Goal: Information Seeking & Learning: Learn about a topic

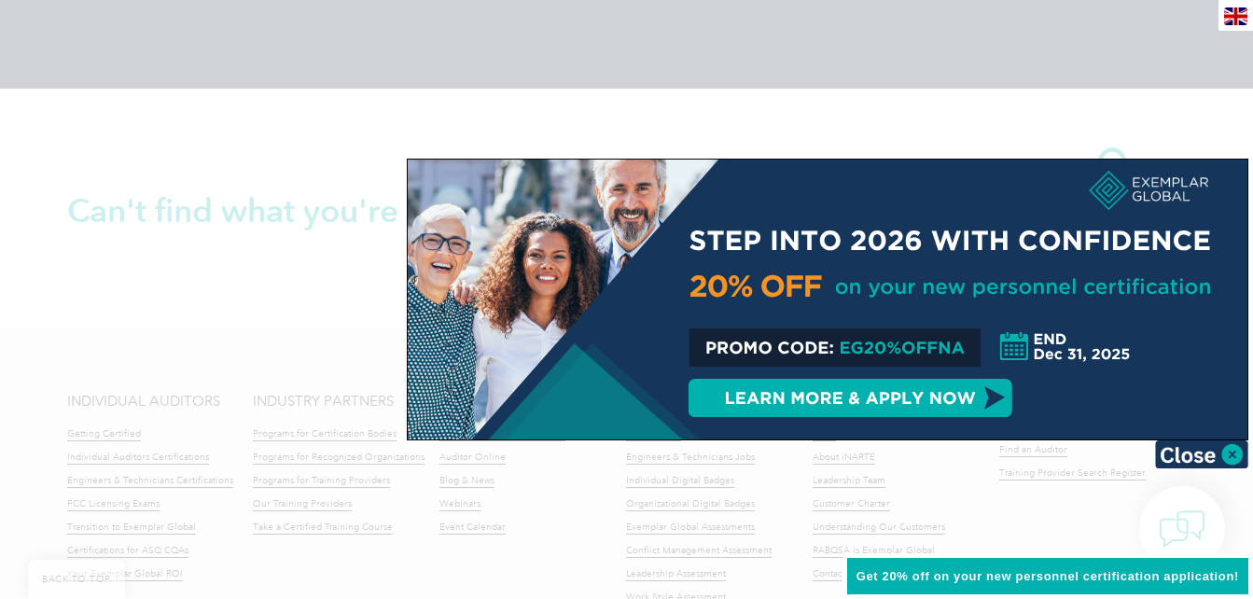
scroll to position [4233, 0]
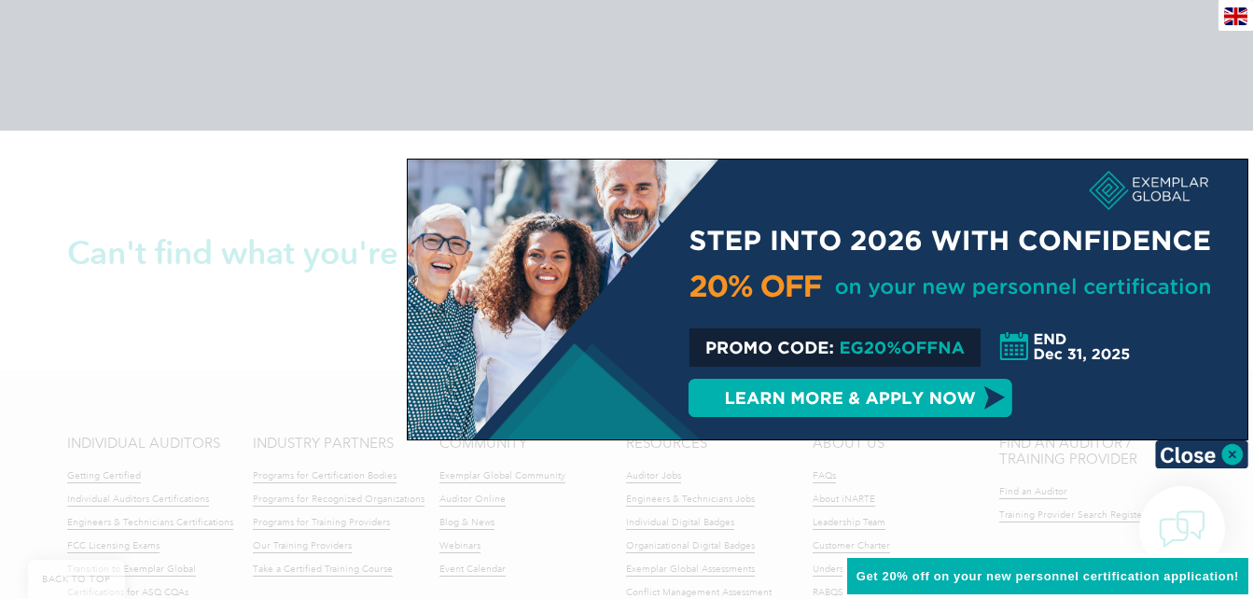
click at [1199, 452] on img at bounding box center [1201, 454] width 93 height 28
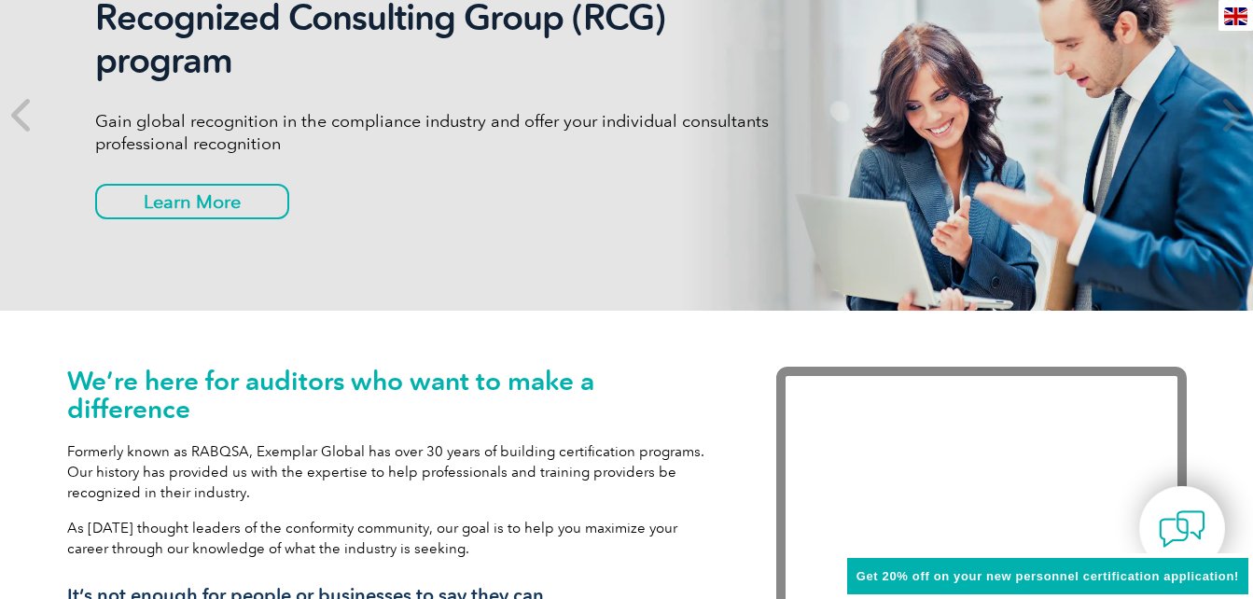
scroll to position [0, 0]
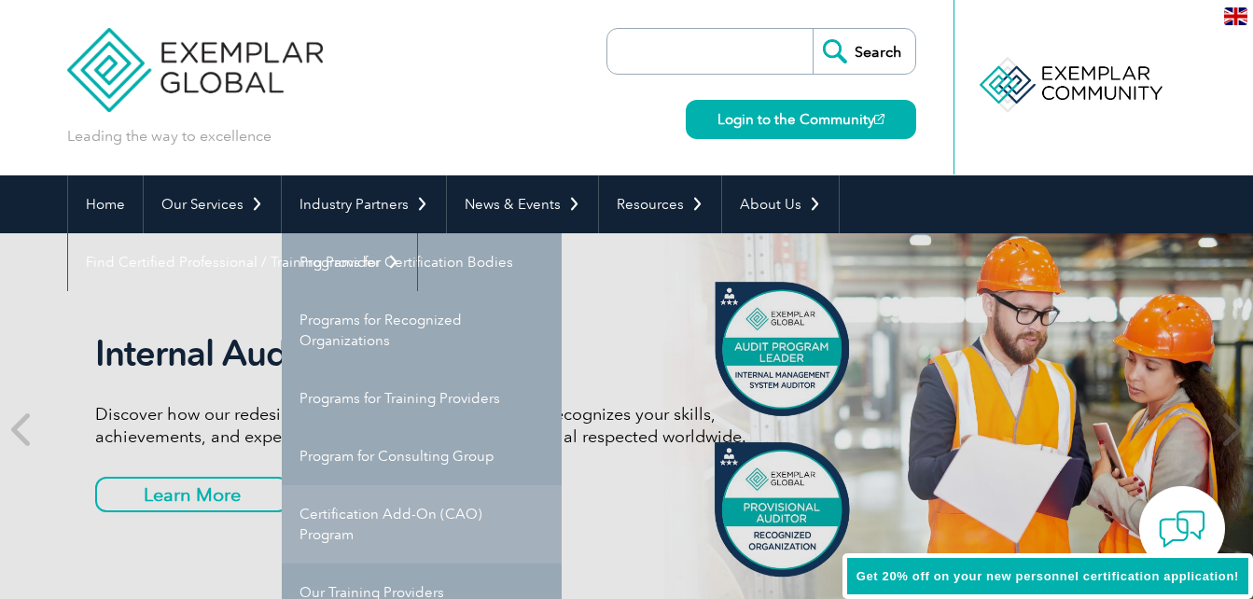
click at [388, 511] on link "Certification Add-On (CAO) Program" at bounding box center [422, 524] width 280 height 78
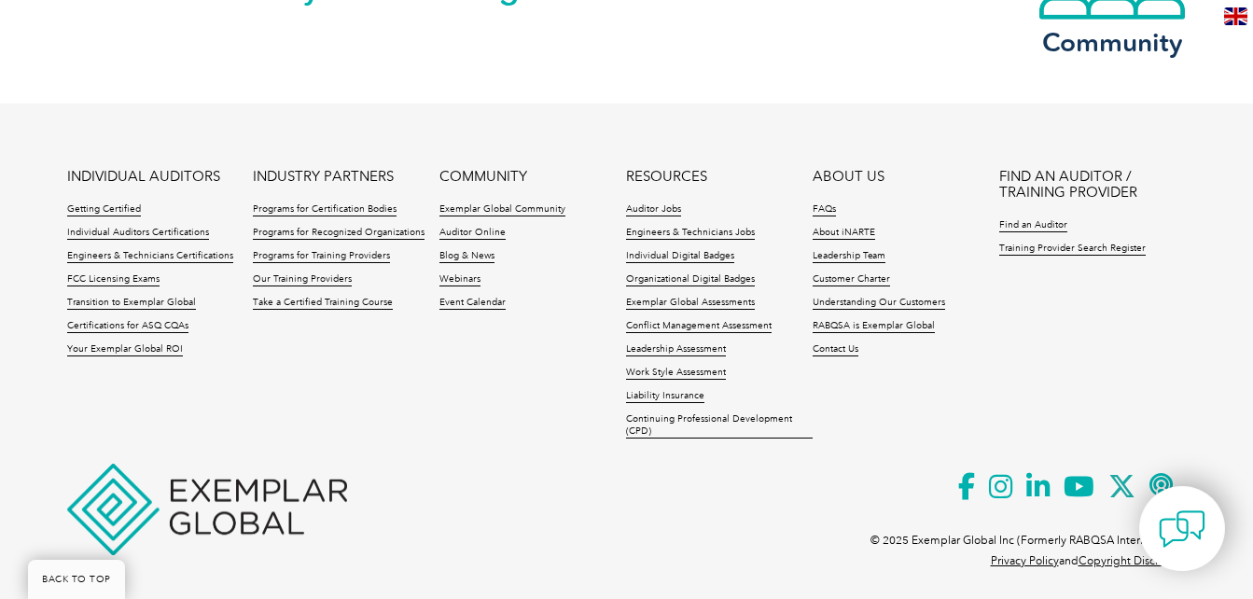
scroll to position [2095, 0]
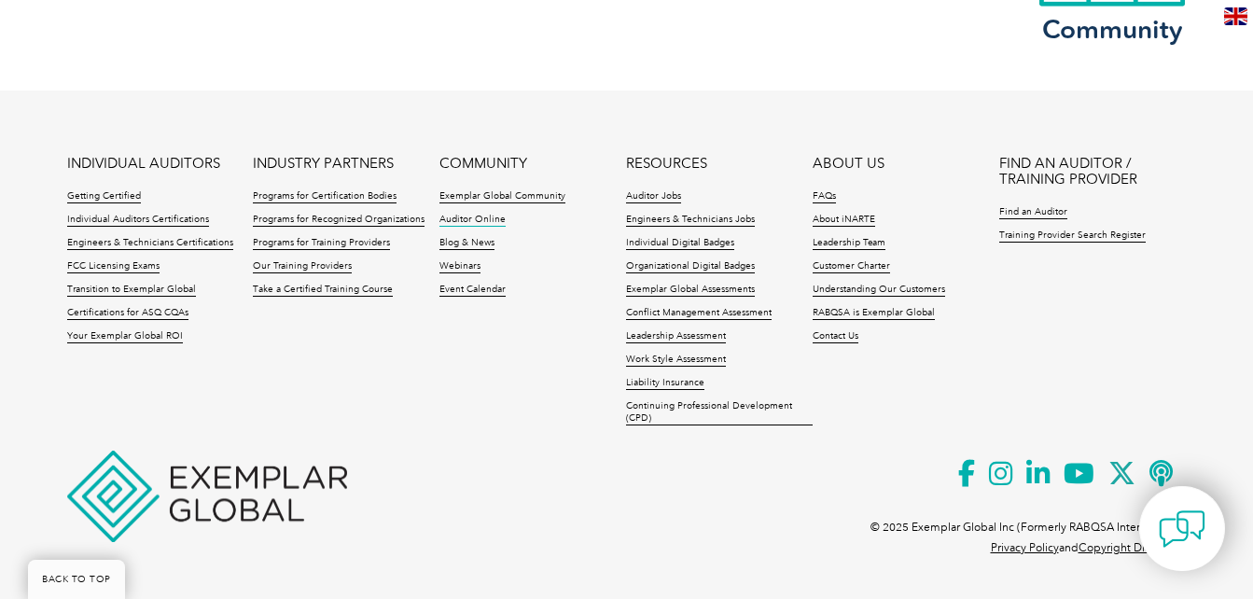
click at [476, 217] on link "Auditor Online" at bounding box center [472, 220] width 66 height 13
click at [1062, 230] on link "Training Provider Search Register" at bounding box center [1072, 236] width 146 height 13
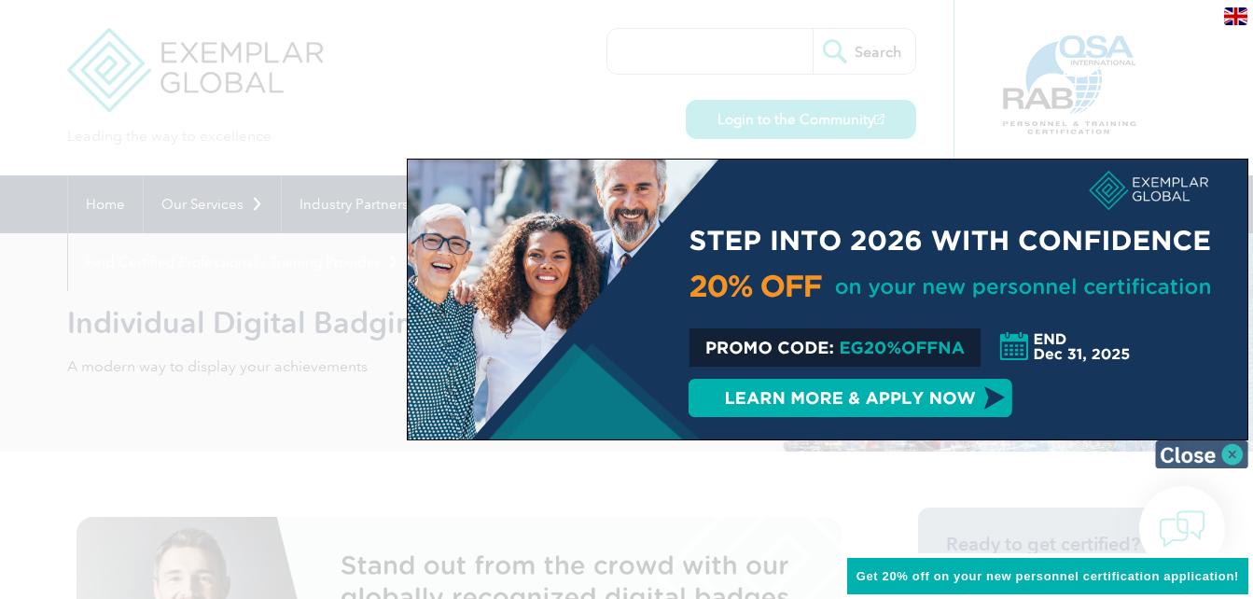
click at [1204, 451] on img at bounding box center [1201, 454] width 93 height 28
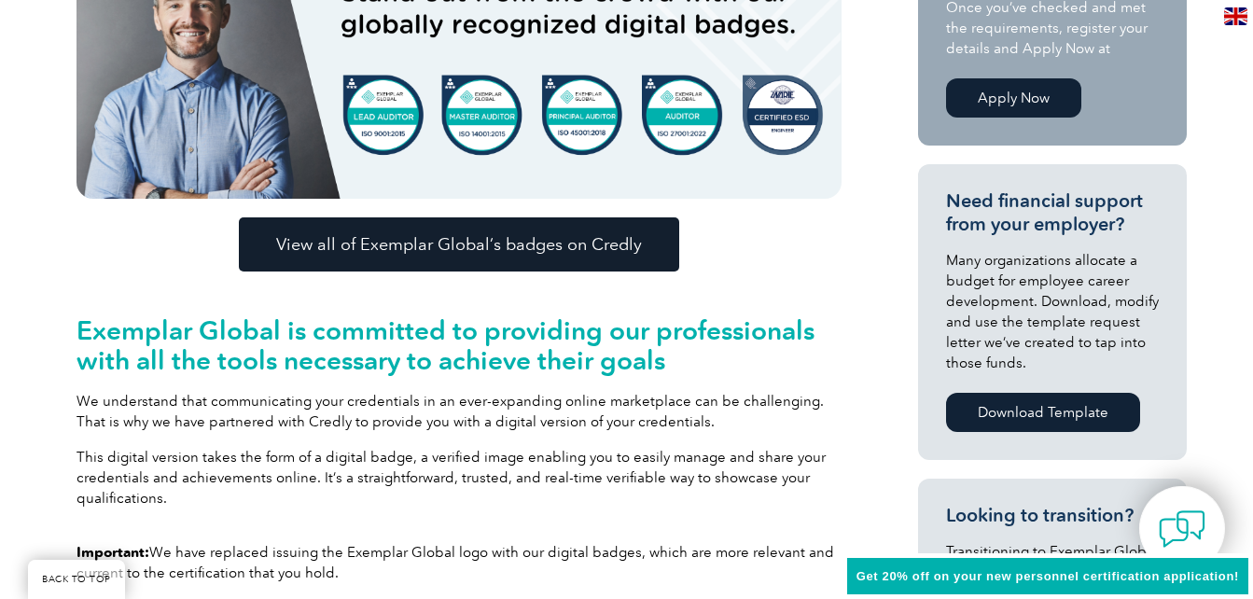
scroll to position [560, 0]
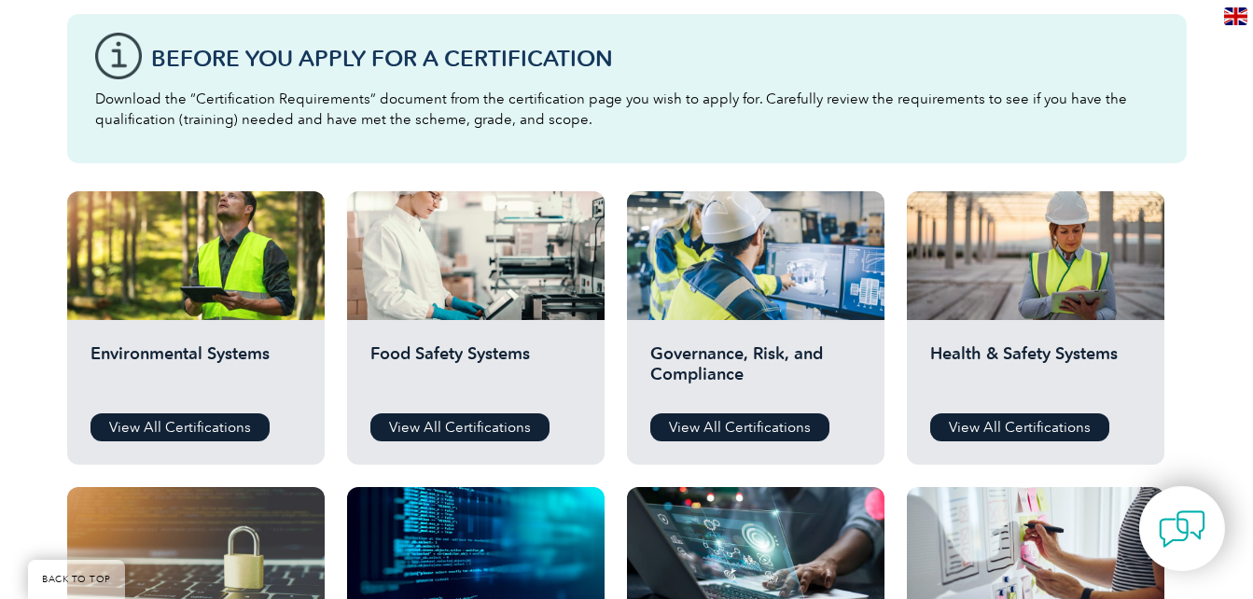
scroll to position [560, 0]
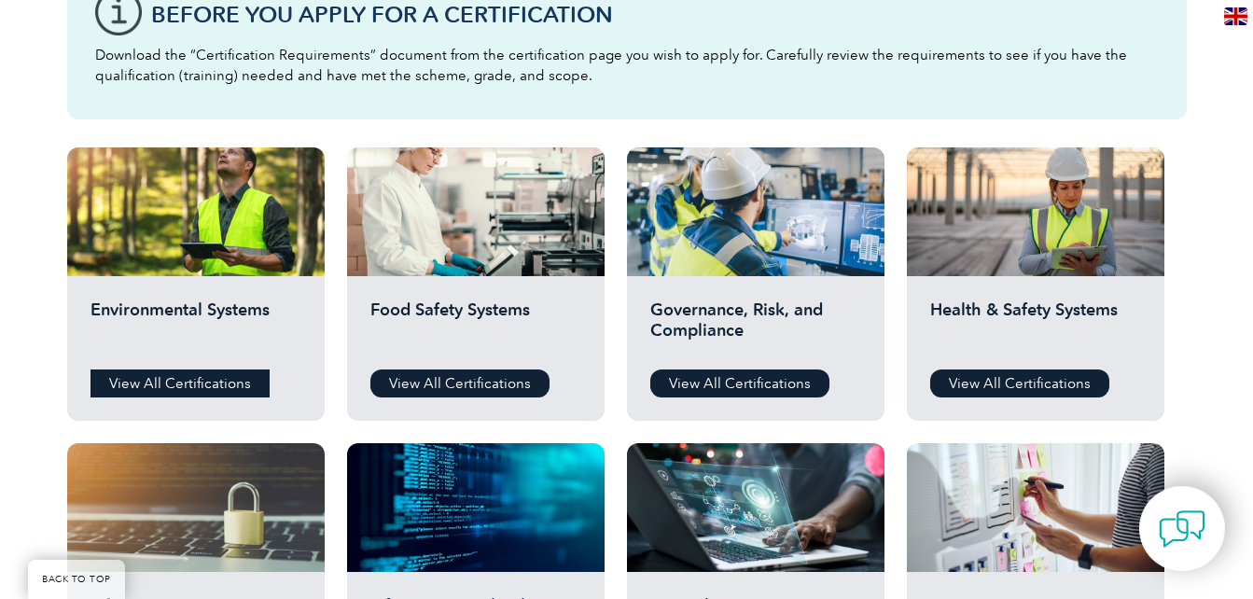
click at [189, 383] on link "View All Certifications" at bounding box center [179, 383] width 179 height 28
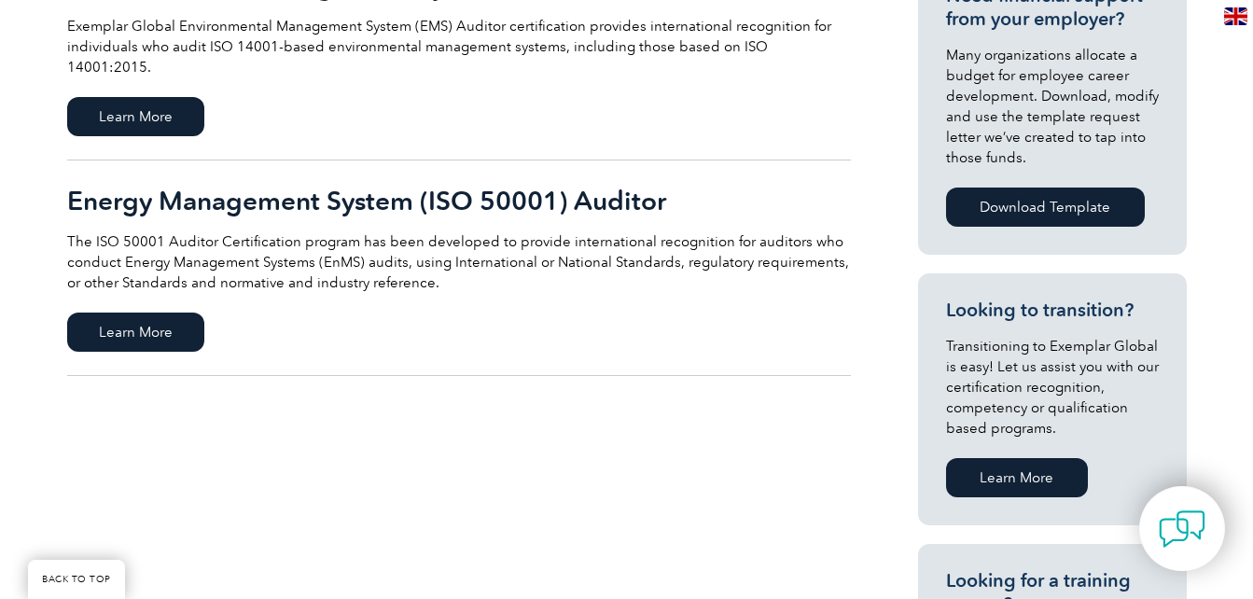
scroll to position [746, 0]
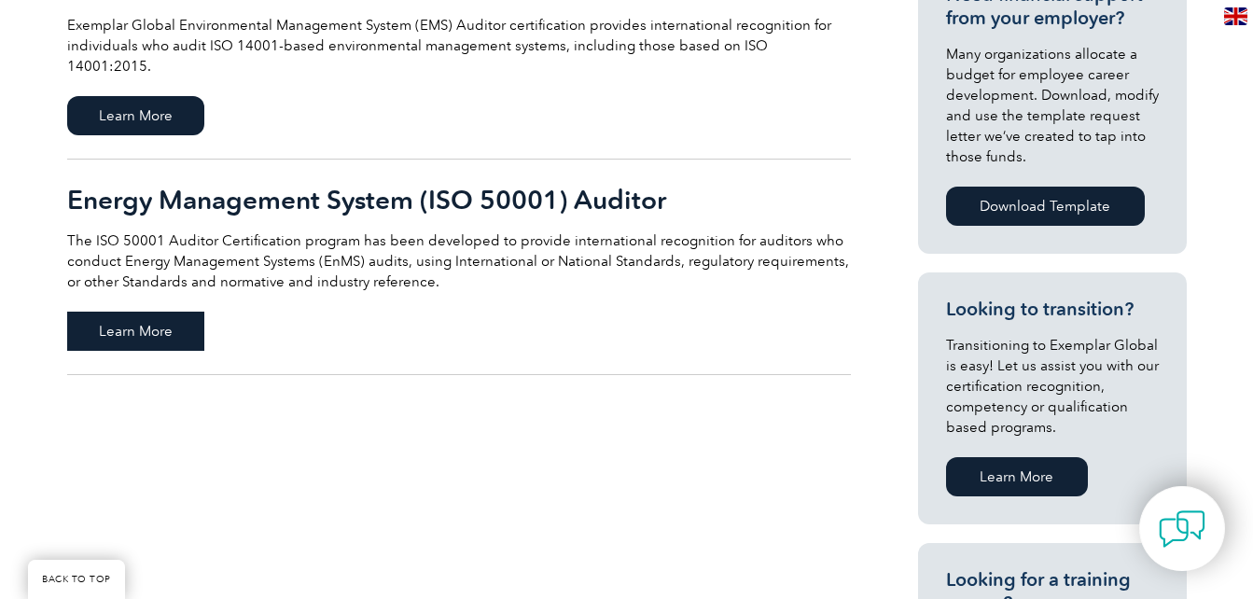
click at [141, 312] on span "Learn More" at bounding box center [135, 331] width 137 height 39
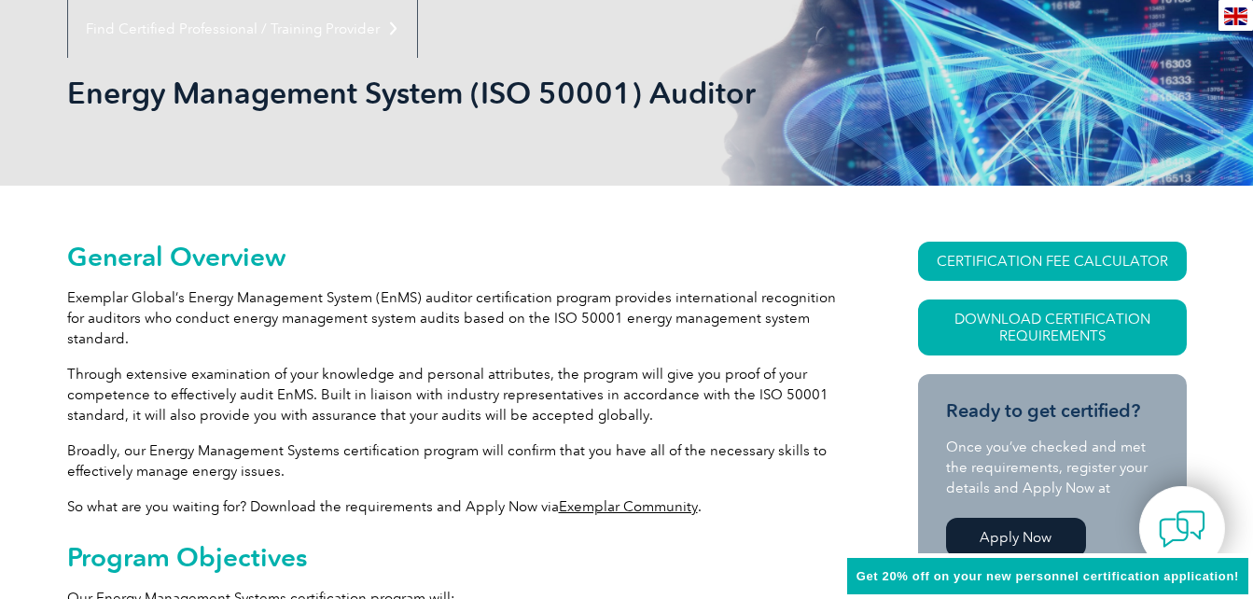
scroll to position [280, 0]
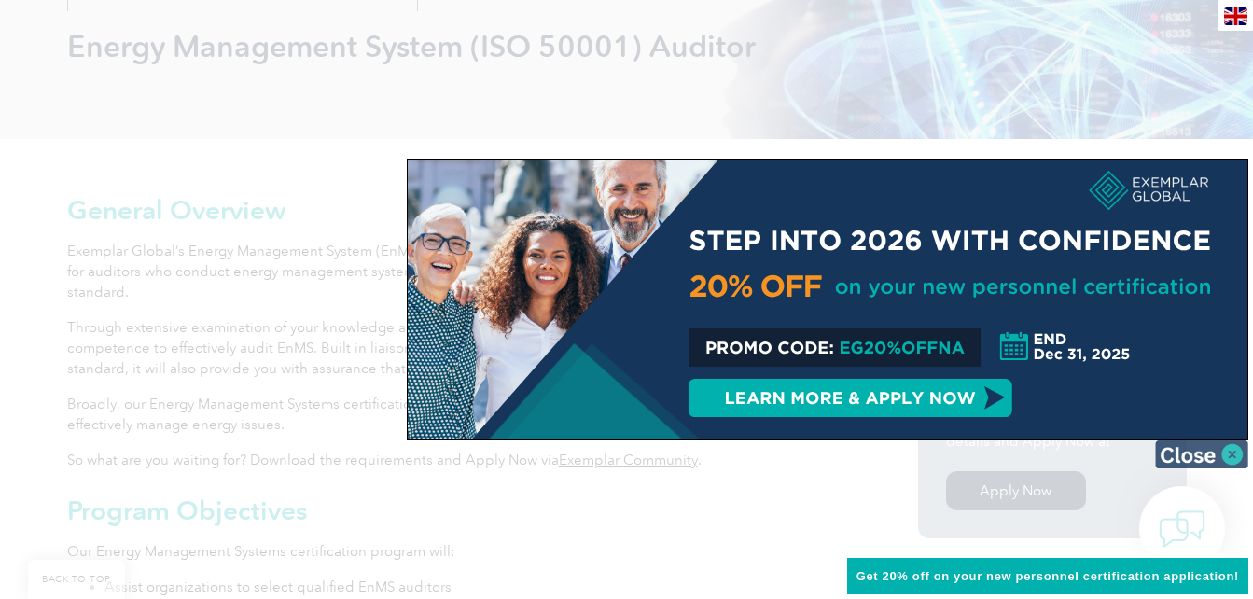
click at [1219, 457] on img at bounding box center [1201, 454] width 93 height 28
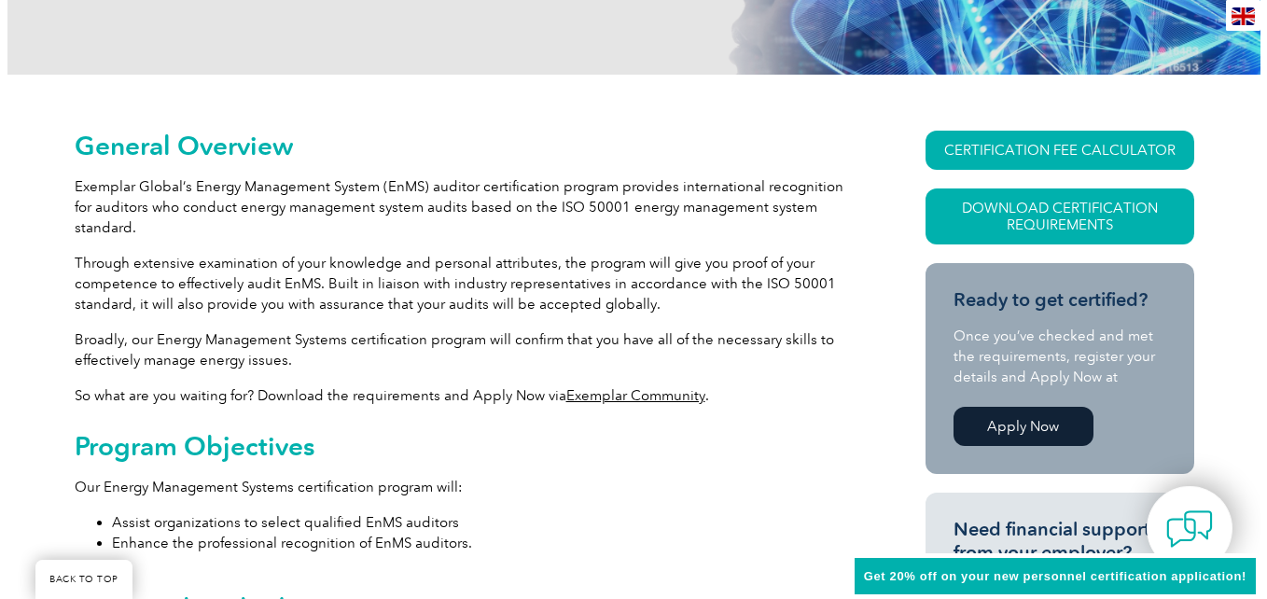
scroll to position [373, 0]
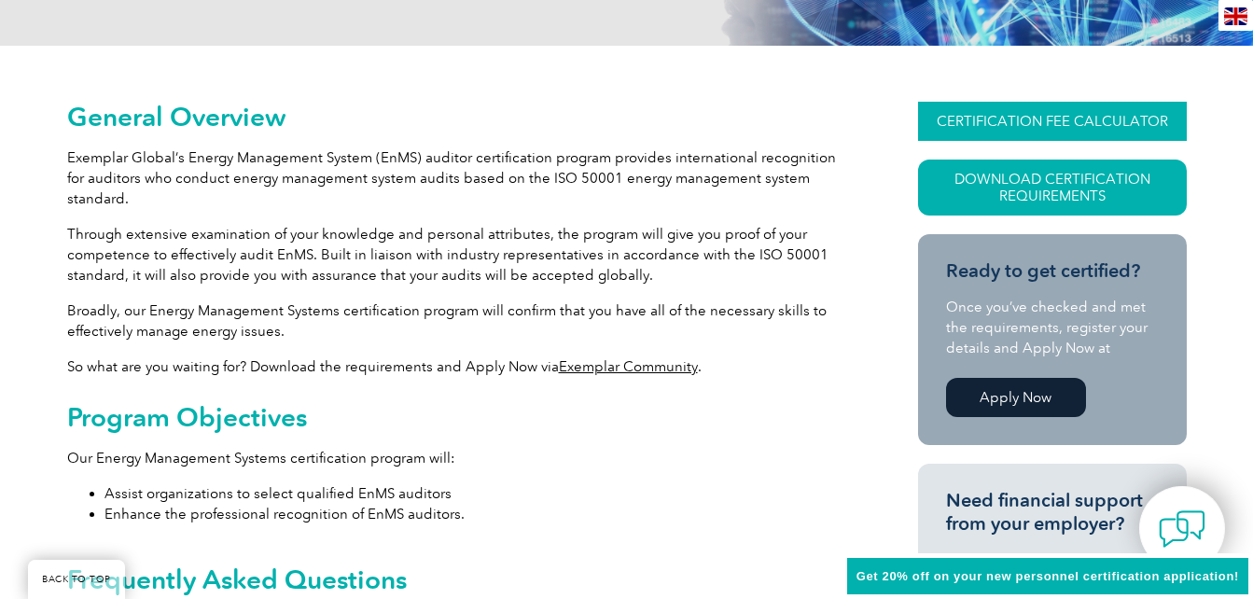
click at [1050, 112] on link "CERTIFICATION FEE CALCULATOR" at bounding box center [1052, 121] width 269 height 39
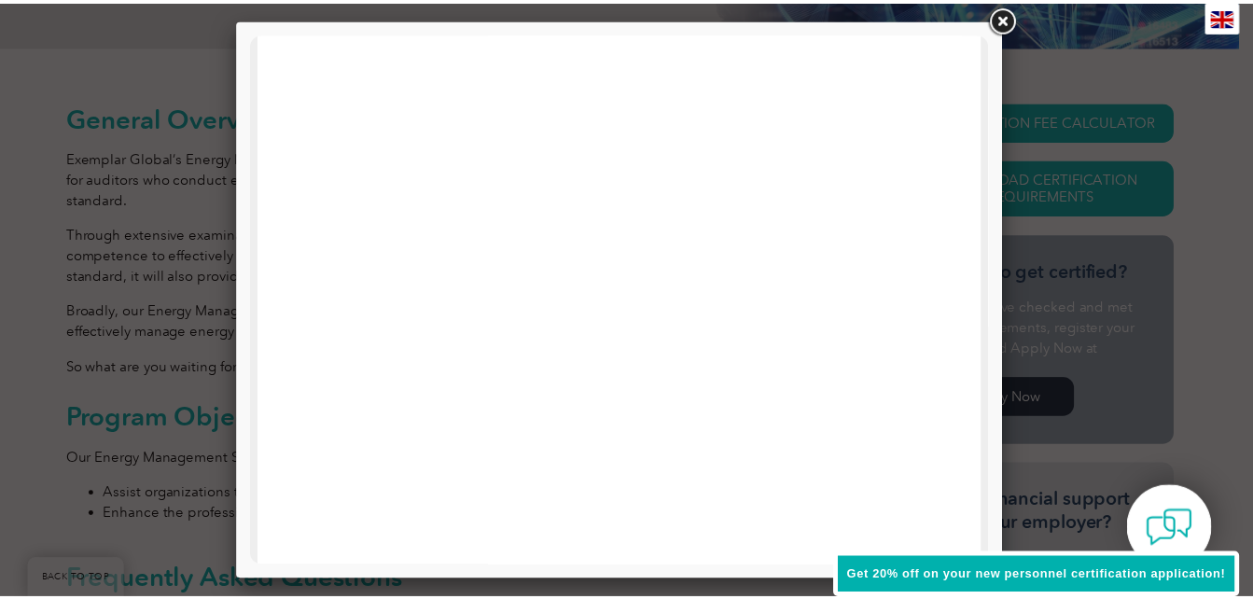
scroll to position [0, 0]
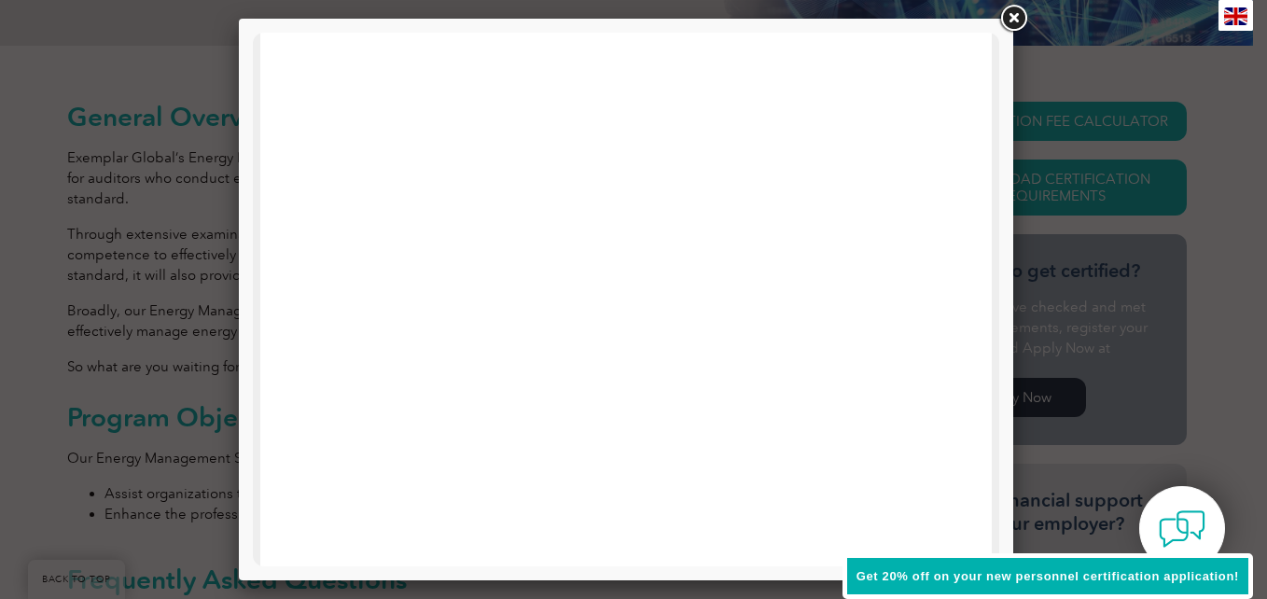
click at [1011, 19] on link at bounding box center [1013, 19] width 34 height 34
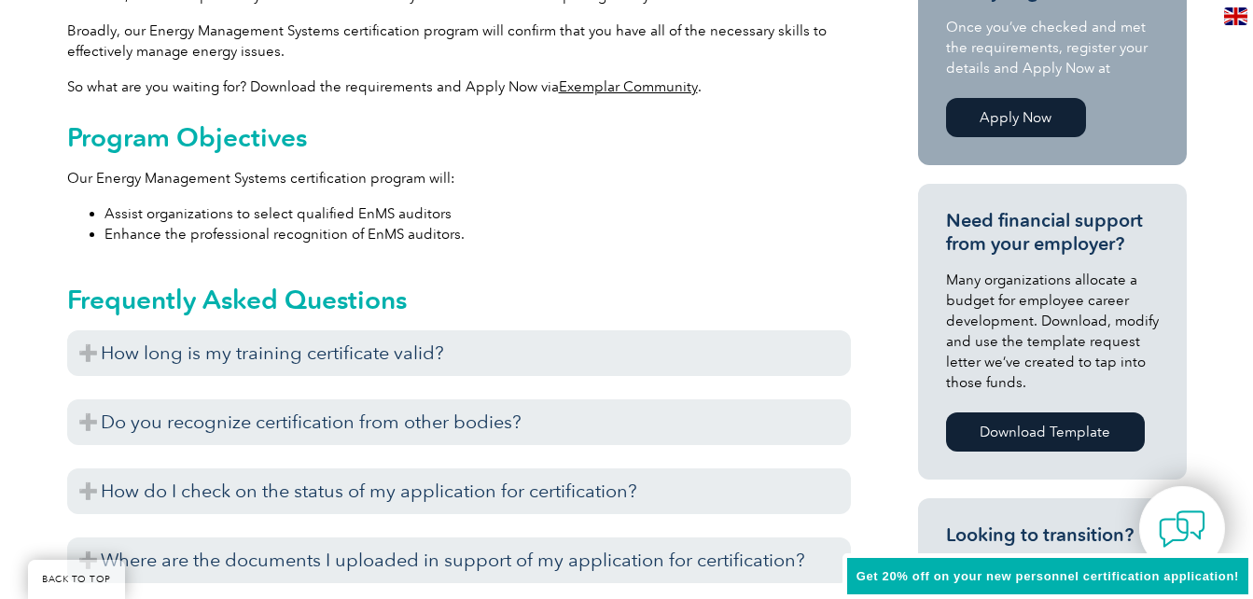
scroll to position [746, 0]
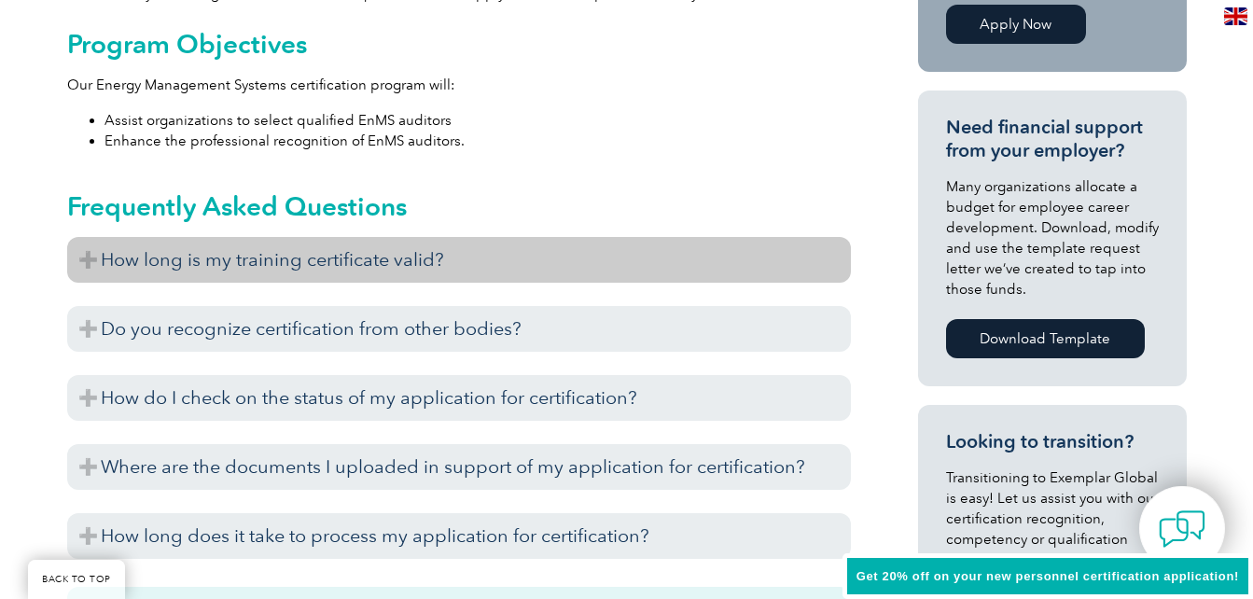
click at [120, 244] on h3 "How long is my training certificate valid?" at bounding box center [459, 260] width 784 height 46
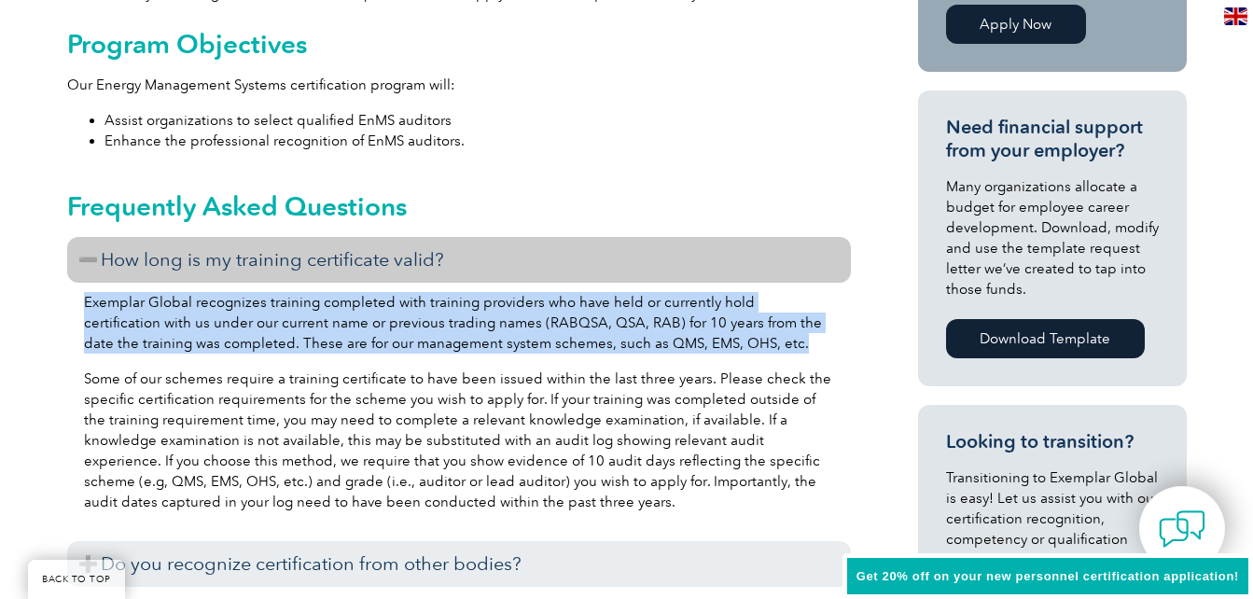
drag, startPoint x: 735, startPoint y: 327, endPoint x: 84, endPoint y: 271, distance: 653.6
click at [84, 292] on p "Exemplar Global recognizes training completed with training providers who have …" at bounding box center [459, 323] width 750 height 62
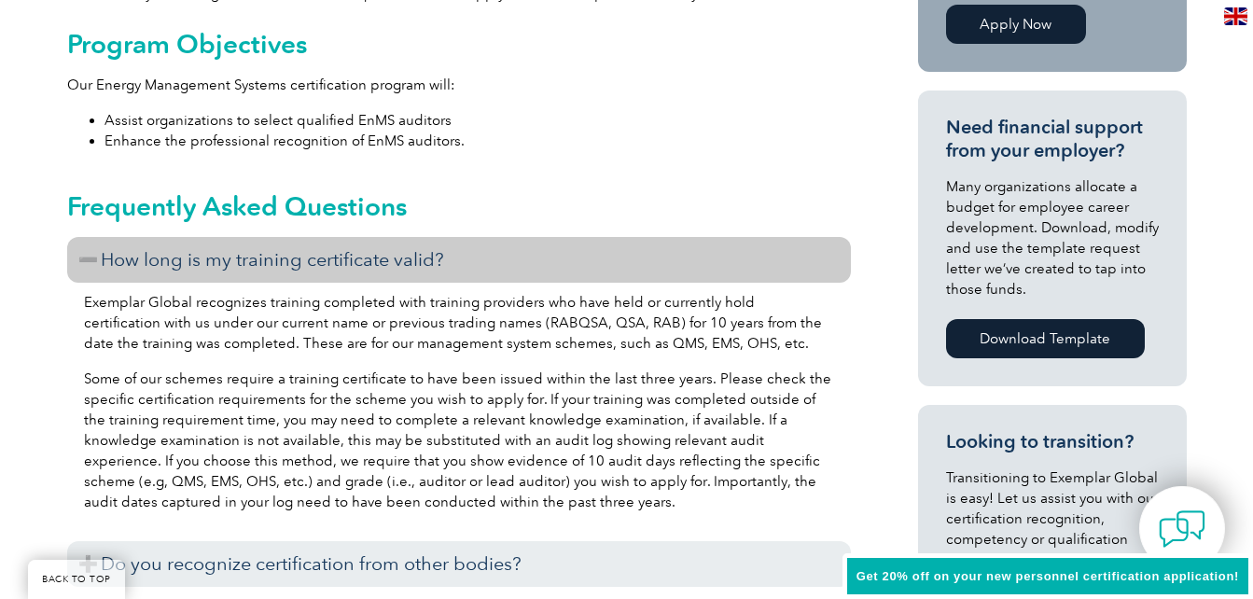
drag, startPoint x: 84, startPoint y: 271, endPoint x: 162, endPoint y: 355, distance: 114.2
click at [162, 369] on p "Some of our schemes require a training certificate to have been issued within t…" at bounding box center [459, 441] width 750 height 144
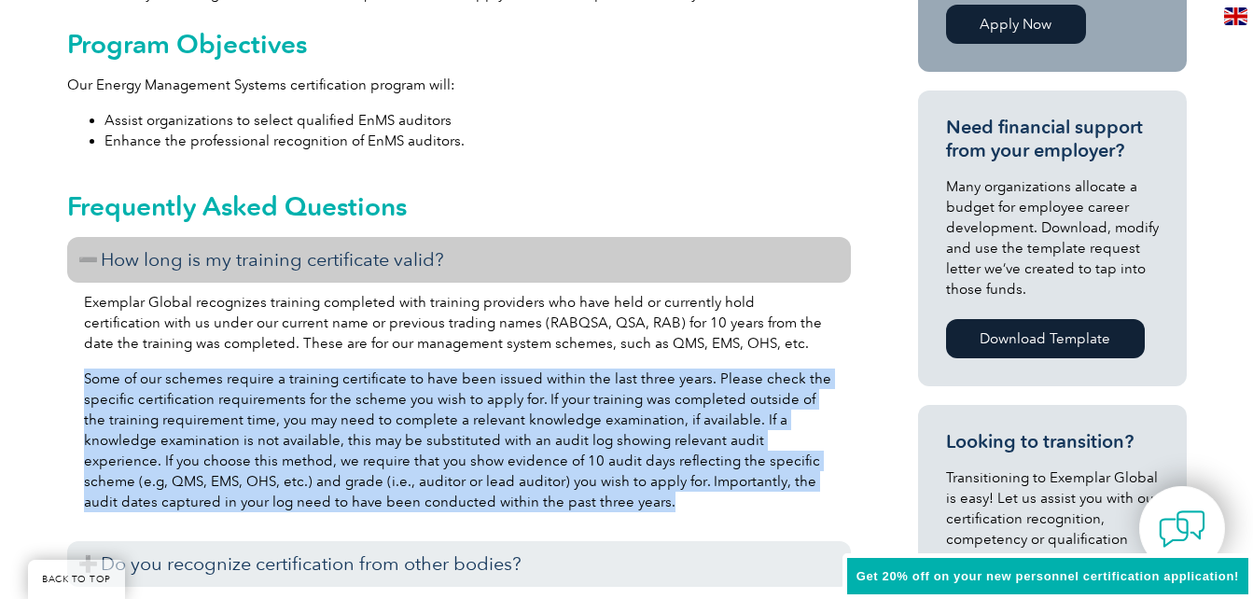
drag, startPoint x: 85, startPoint y: 355, endPoint x: 509, endPoint y: 487, distance: 444.4
click at [509, 487] on p "Some of our schemes require a training certificate to have been issued within t…" at bounding box center [459, 441] width 750 height 144
drag, startPoint x: 509, startPoint y: 487, endPoint x: 542, endPoint y: 496, distance: 34.0
click at [545, 496] on div "Exemplar Global recognizes training completed with training providers who have …" at bounding box center [459, 405] width 784 height 244
drag, startPoint x: 513, startPoint y: 484, endPoint x: 77, endPoint y: 363, distance: 453.2
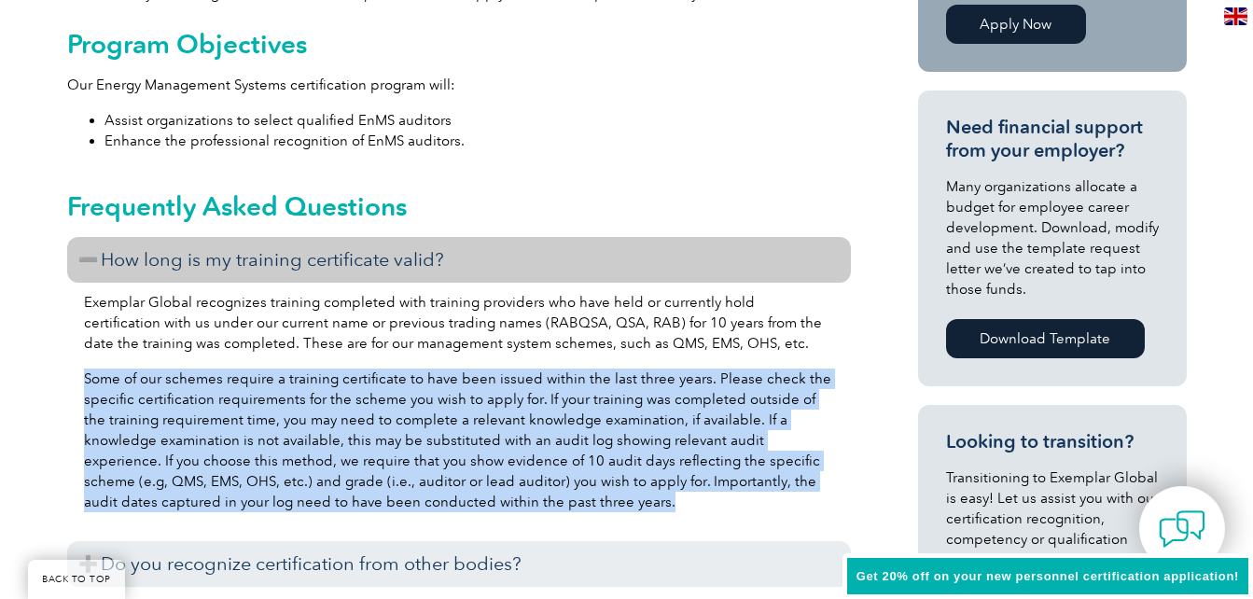
click at [77, 363] on div "Exemplar Global recognizes training completed with training providers who have …" at bounding box center [459, 405] width 784 height 244
drag, startPoint x: 77, startPoint y: 363, endPoint x: 389, endPoint y: 457, distance: 326.4
click at [388, 457] on p "Some of our schemes require a training certificate to have been issued within t…" at bounding box center [459, 441] width 750 height 144
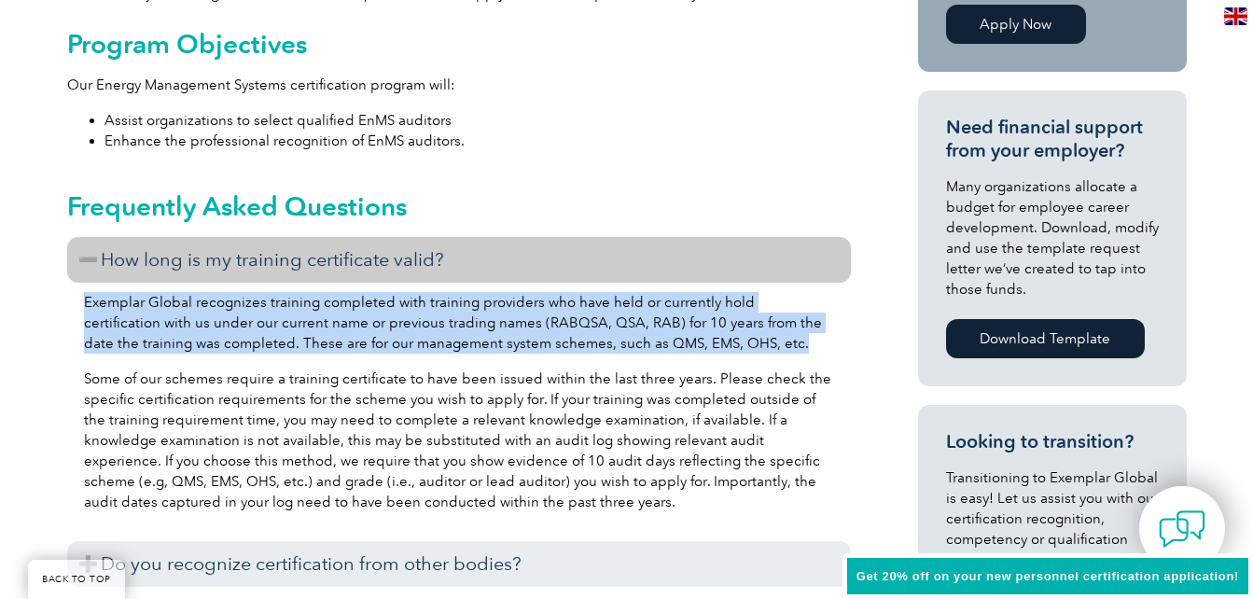
drag, startPoint x: 84, startPoint y: 280, endPoint x: 733, endPoint y: 323, distance: 650.8
click at [733, 323] on p "Exemplar Global recognizes training completed with training providers who have …" at bounding box center [459, 323] width 750 height 62
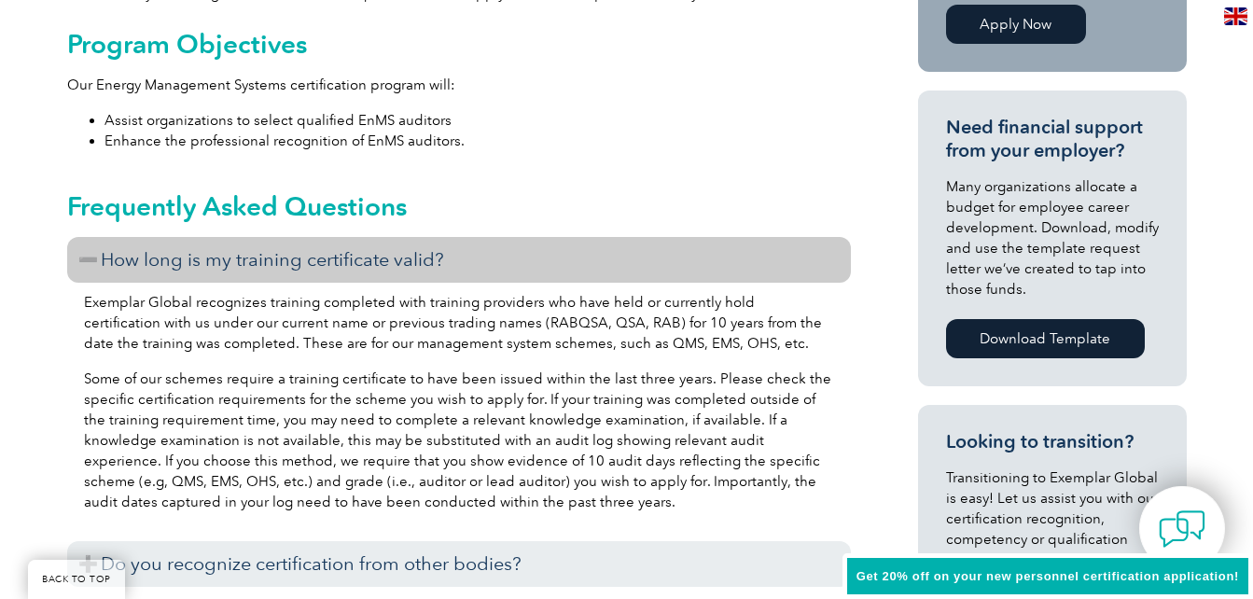
drag, startPoint x: 733, startPoint y: 323, endPoint x: 511, endPoint y: 385, distance: 230.7
click at [511, 385] on p "Some of our schemes require a training certificate to have been issued within t…" at bounding box center [459, 441] width 750 height 144
